Goal: Information Seeking & Learning: Understand process/instructions

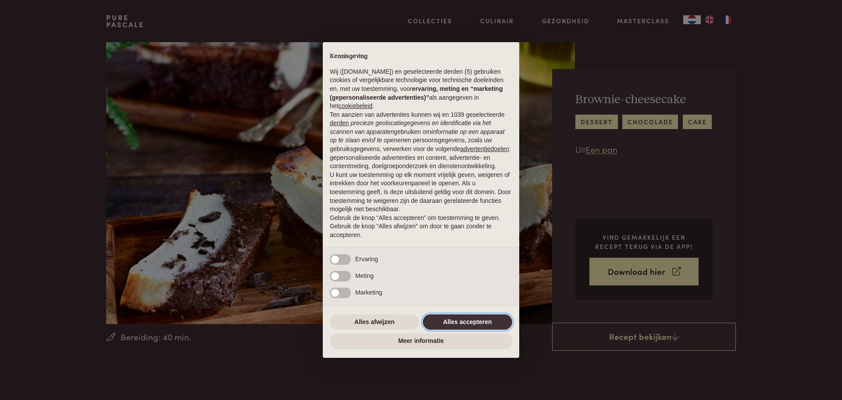
click at [481, 324] on button "Alles accepteren" at bounding box center [468, 322] width 90 height 16
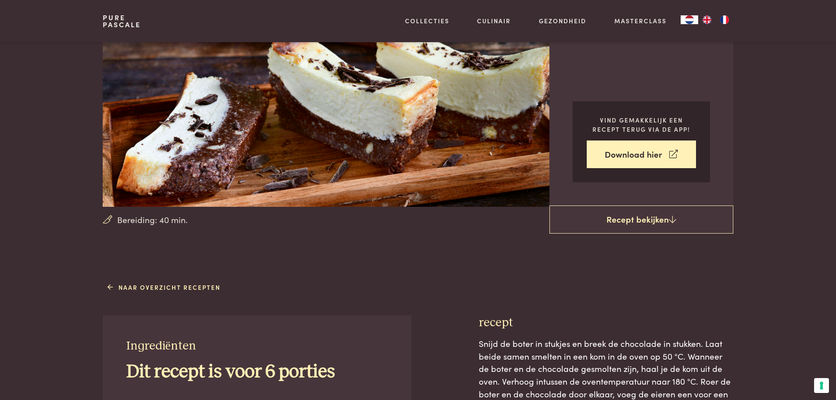
scroll to position [132, 0]
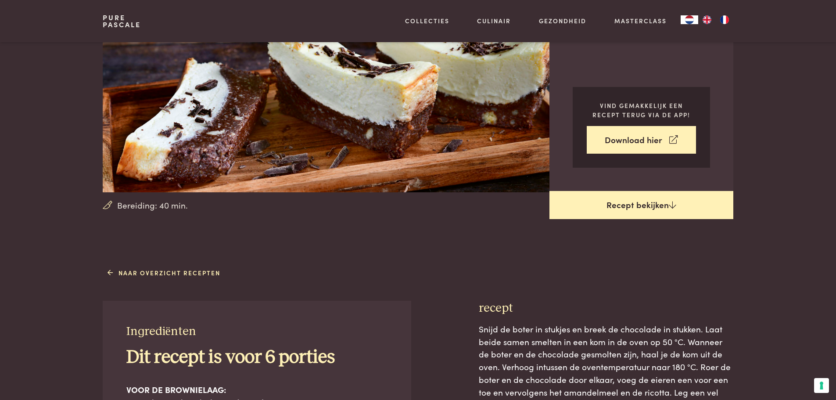
click at [596, 206] on link "Recept bekijken" at bounding box center [641, 205] width 184 height 28
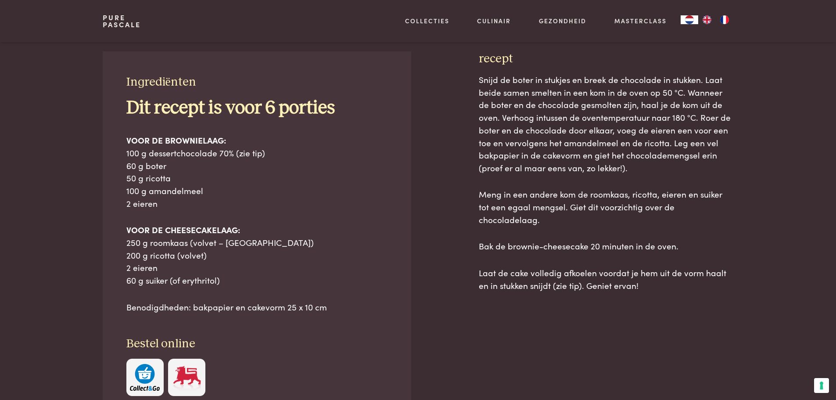
scroll to position [397, 0]
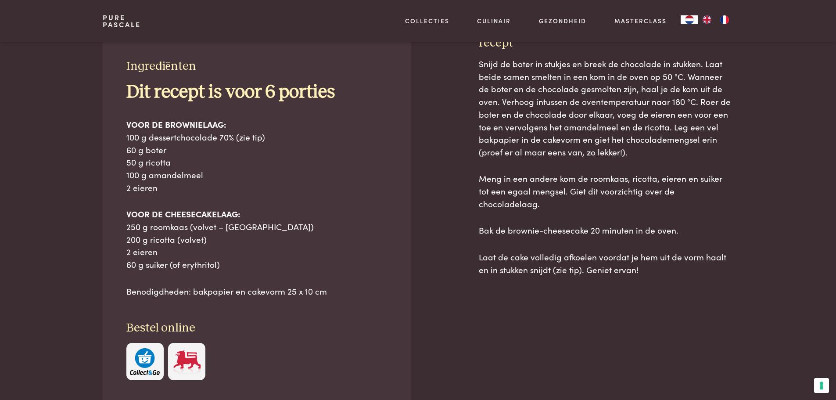
drag, startPoint x: 128, startPoint y: 63, endPoint x: 326, endPoint y: 285, distance: 297.7
click at [326, 285] on div "Ingrediënten Dit recept is voor 6 porties VOOR DE BROWNIELAAG: 100 g dessertcho…" at bounding box center [257, 220] width 308 height 368
copy div "ngrediënten Dit recept is voor 6 porties VOOR DE BROWNIELAAG: 100 g dessertchoc…"
drag, startPoint x: 480, startPoint y: 45, endPoint x: 629, endPoint y: 253, distance: 256.3
click at [629, 253] on div "recept Snijd de boter in stukjes en breek de chocolade in stukken. Laat beide s…" at bounding box center [606, 249] width 254 height 427
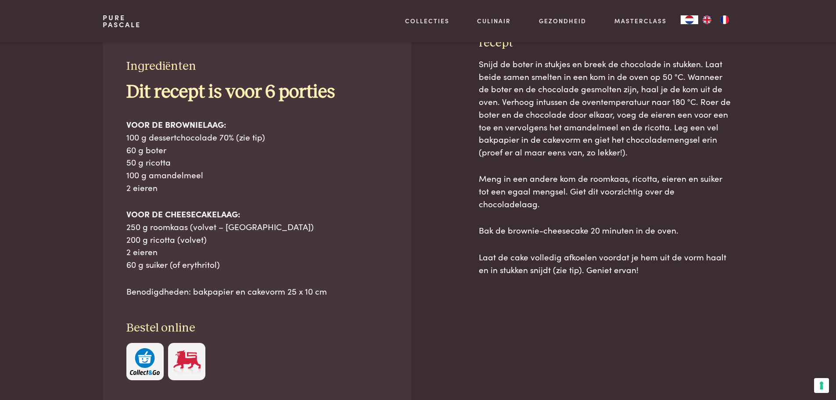
copy div "recept Snijd de boter in stukjes en breek de chocolade in stukken. Laat beide s…"
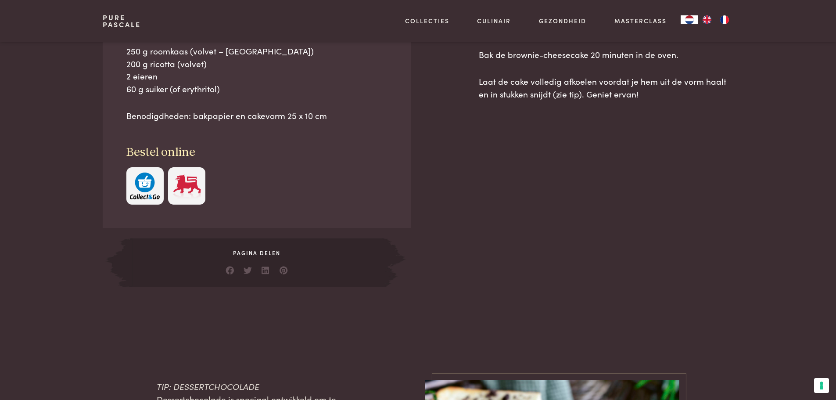
scroll to position [397, 0]
